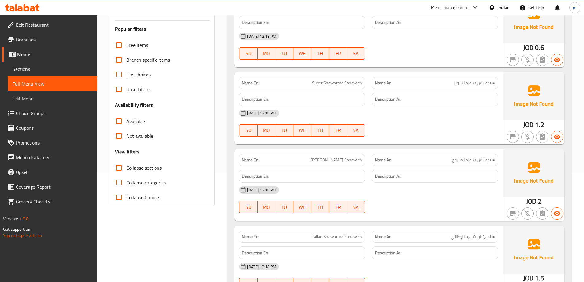
scroll to position [184, 0]
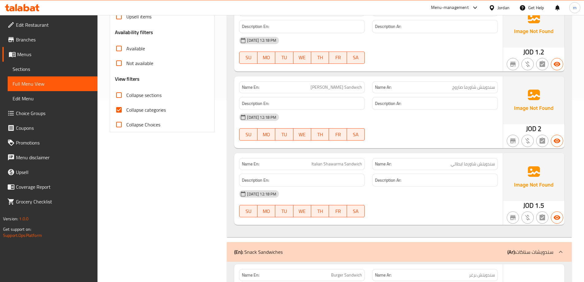
scroll to position [228, 0]
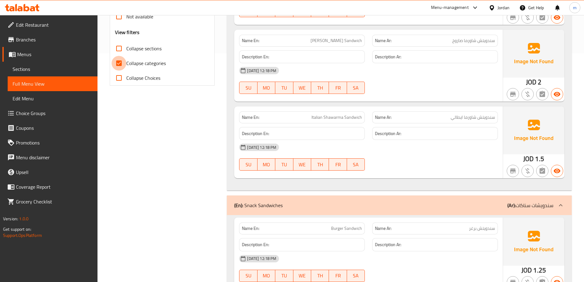
click at [118, 63] on input "Collapse categories" at bounding box center [119, 63] width 15 height 15
checkbox input "false"
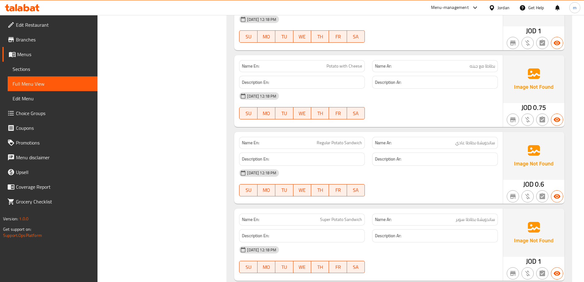
scroll to position [1983, 0]
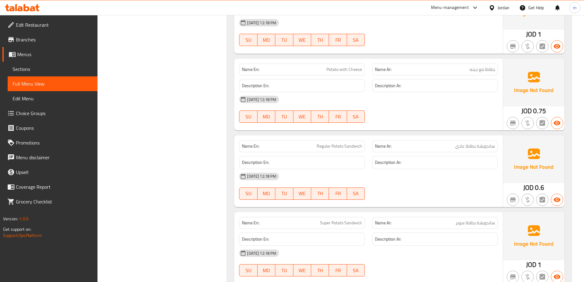
click at [57, 29] on link "Edit Restaurant" at bounding box center [49, 24] width 95 height 15
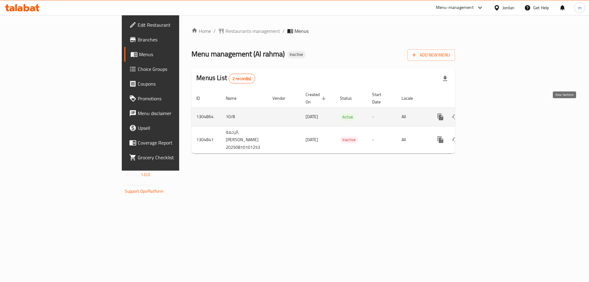
click at [488, 113] on icon "enhanced table" at bounding box center [484, 116] width 7 height 7
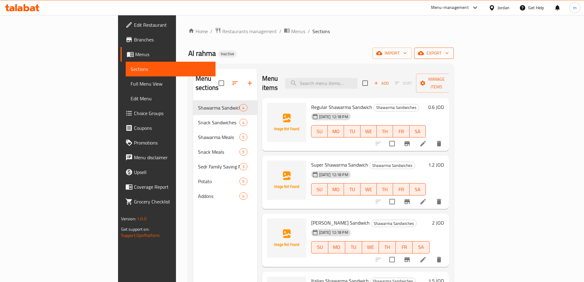
click at [449, 51] on span "export" at bounding box center [434, 53] width 30 height 8
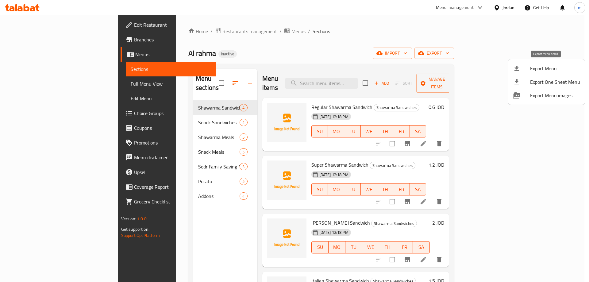
click at [529, 64] on li "Export Menu" at bounding box center [546, 68] width 77 height 13
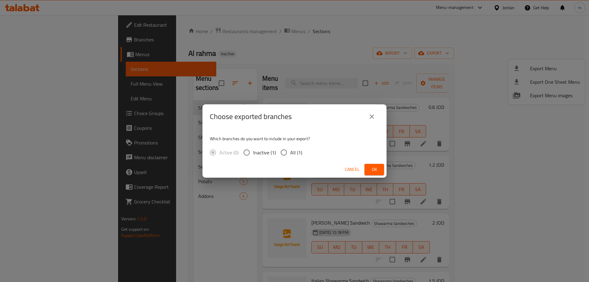
click at [274, 153] on span "Inactive (1)" at bounding box center [264, 152] width 23 height 7
click at [253, 153] on input "Inactive (1)" at bounding box center [246, 152] width 13 height 13
radio input "true"
click at [292, 157] on label "All (1)" at bounding box center [289, 152] width 25 height 13
click at [290, 157] on input "All (1)" at bounding box center [283, 152] width 13 height 13
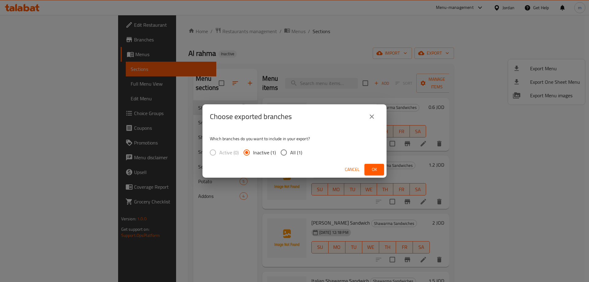
radio input "true"
click at [371, 166] on span "Ok" at bounding box center [374, 170] width 10 height 8
